Goal: Task Accomplishment & Management: Manage account settings

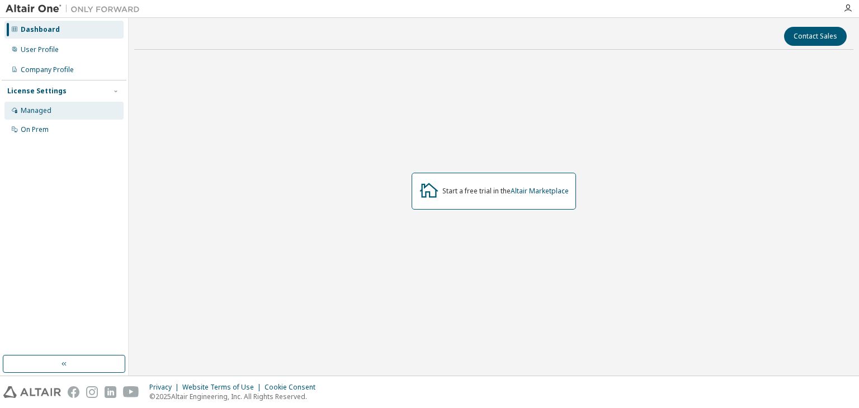
click at [49, 109] on div "Managed" at bounding box center [36, 110] width 31 height 9
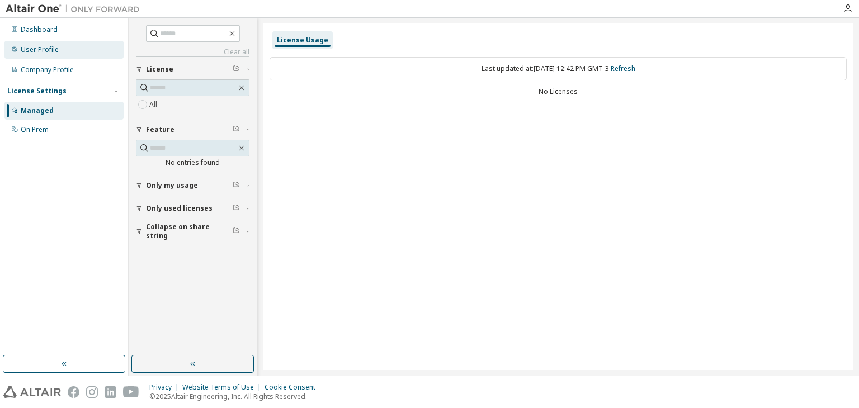
click at [34, 50] on div "User Profile" at bounding box center [40, 49] width 38 height 9
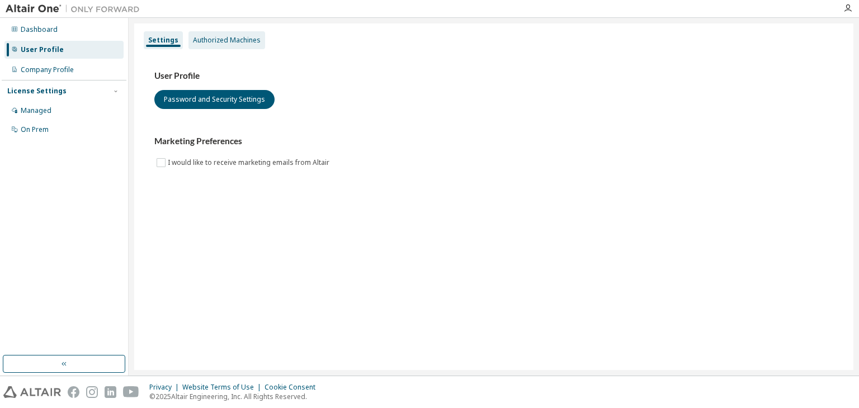
click at [229, 36] on div "Authorized Machines" at bounding box center [227, 40] width 68 height 9
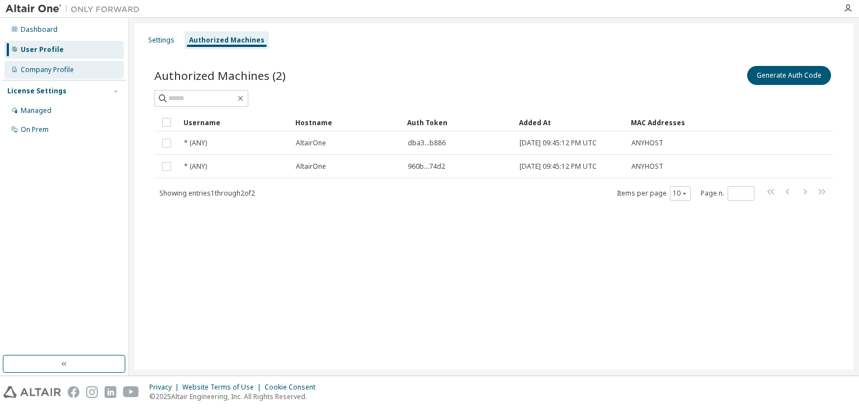
click at [48, 69] on div "Company Profile" at bounding box center [47, 69] width 53 height 9
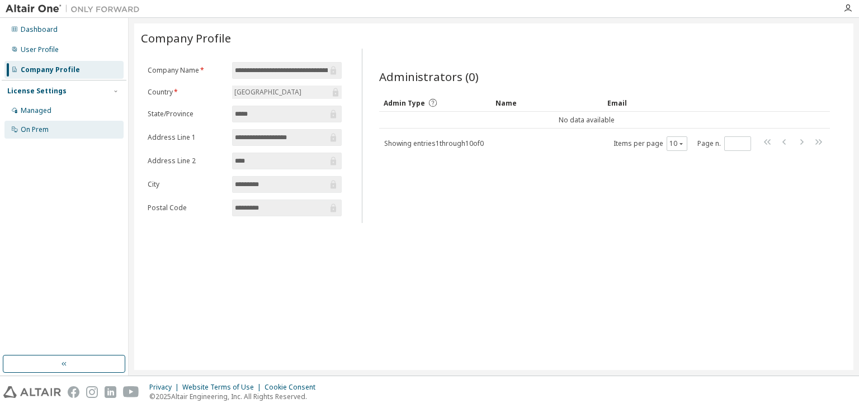
click at [47, 128] on div "On Prem" at bounding box center [35, 129] width 28 height 9
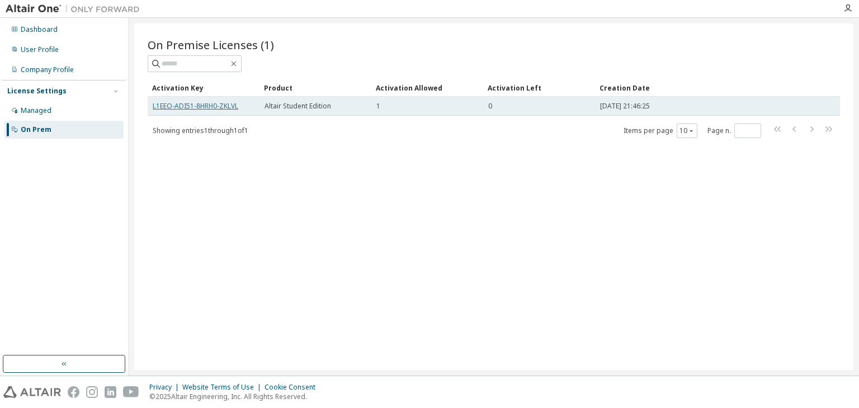
click at [205, 106] on link "L1EEO-ADI51-8HRH0-ZKLVL" at bounding box center [196, 106] width 86 height 10
